Goal: Task Accomplishment & Management: Manage account settings

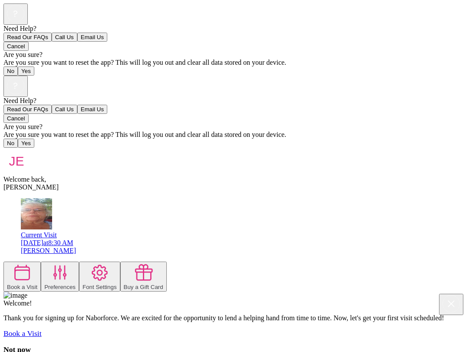
click at [30, 265] on icon at bounding box center [22, 272] width 15 height 15
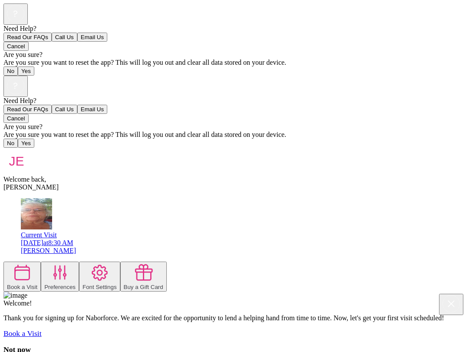
click at [76, 284] on div "Preferences" at bounding box center [59, 287] width 31 height 7
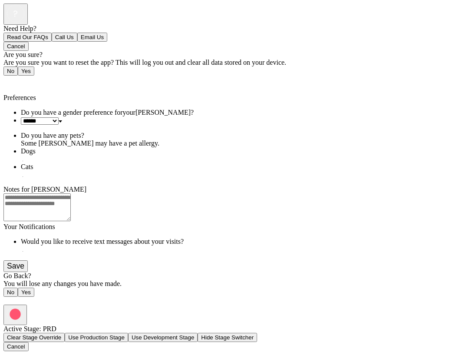
click at [10, 78] on span "Back" at bounding box center [16, 81] width 14 height 7
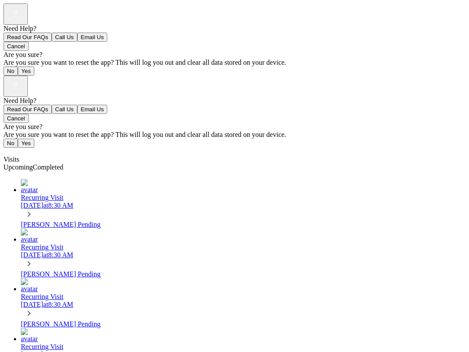
click at [34, 209] on icon at bounding box center [29, 214] width 10 height 10
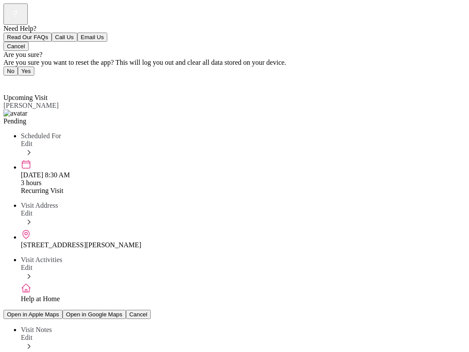
scroll to position [53, 0]
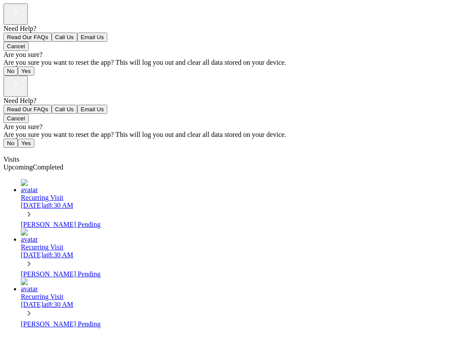
click at [34, 209] on icon at bounding box center [29, 214] width 10 height 10
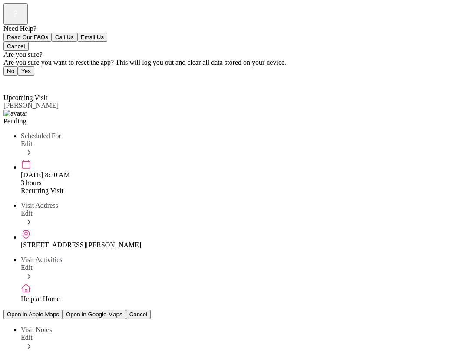
scroll to position [7, 0]
click at [22, 78] on span "Back" at bounding box center [16, 81] width 14 height 7
